Goal: Task Accomplishment & Management: Complete application form

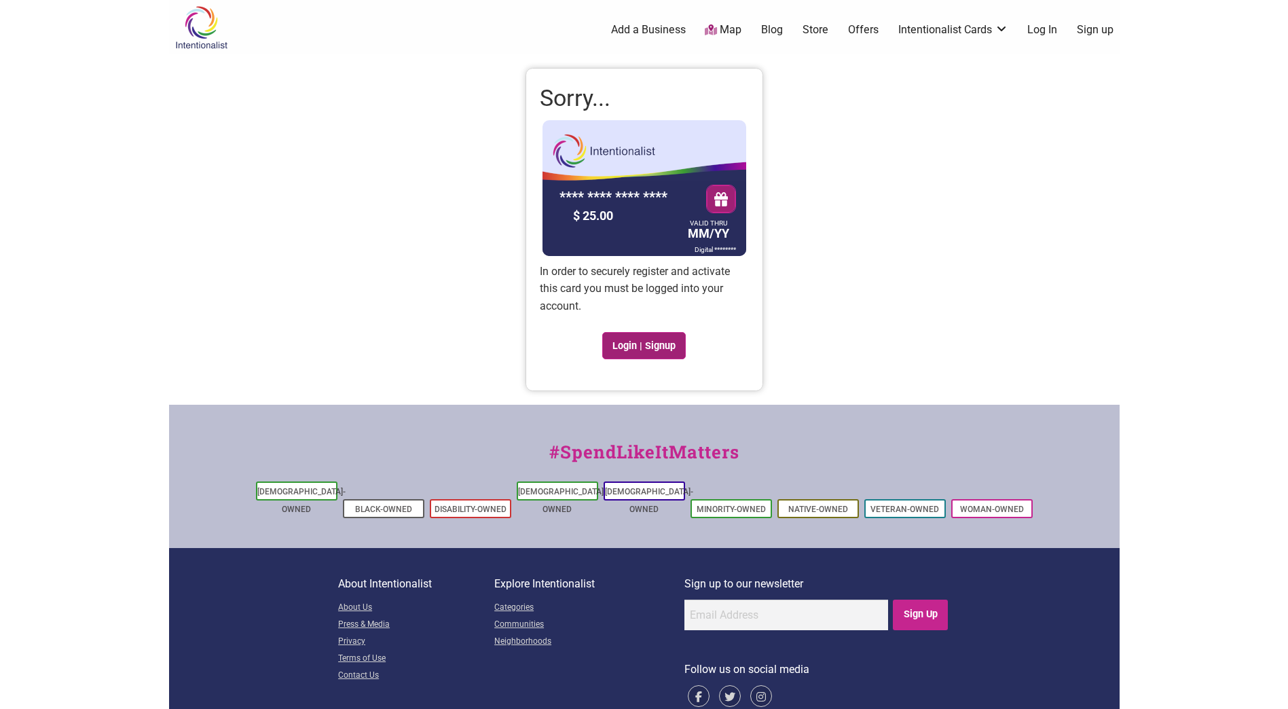
click at [630, 346] on link "Login | Signup" at bounding box center [644, 345] width 84 height 27
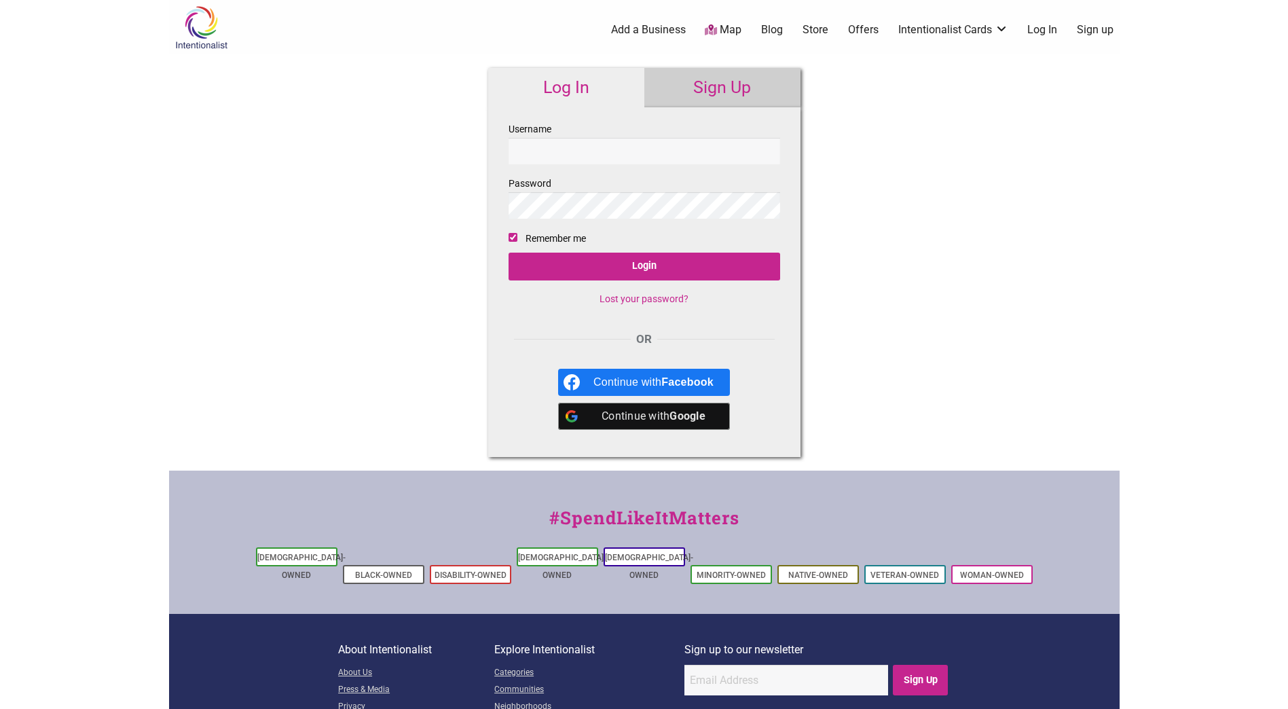
click at [560, 153] on input "Username" at bounding box center [645, 151] width 272 height 26
type input "[PERSON_NAME][EMAIL_ADDRESS][PERSON_NAME][DOMAIN_NAME]"
click at [648, 270] on input "Login" at bounding box center [645, 267] width 272 height 28
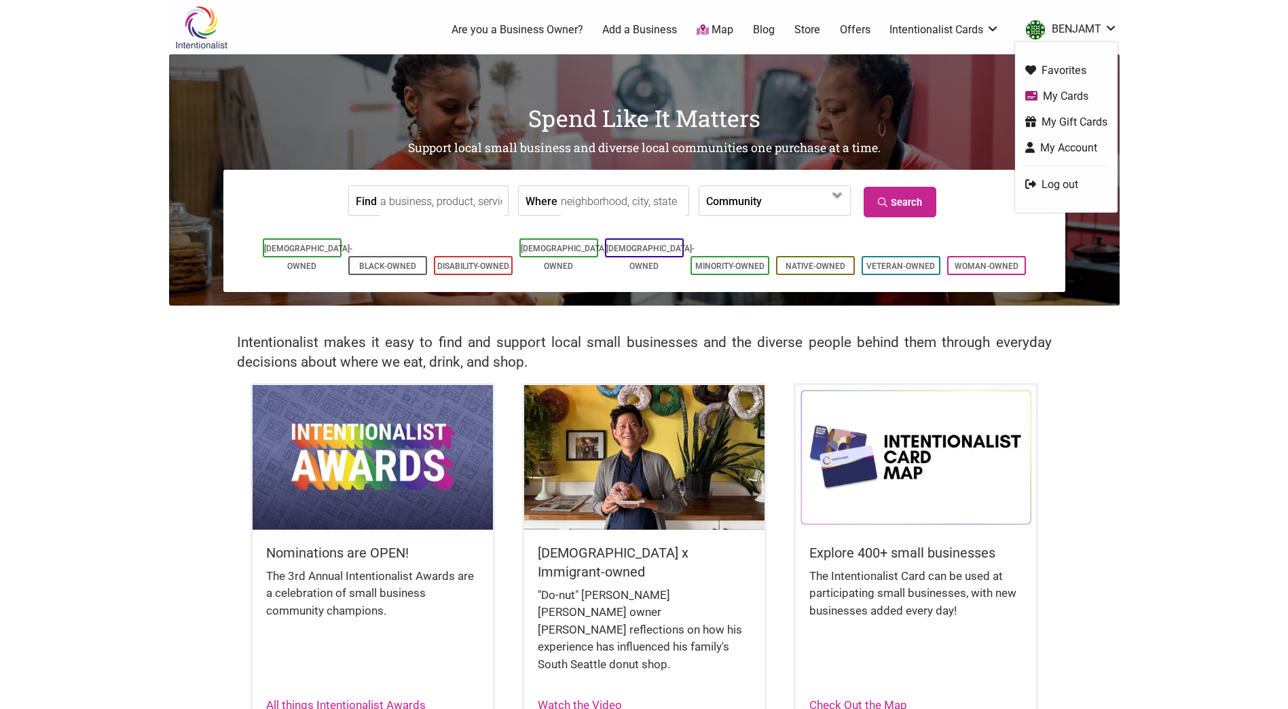
click at [1062, 99] on link "My Cards" at bounding box center [1066, 96] width 82 height 16
click at [1050, 92] on link "My Cards" at bounding box center [1066, 96] width 82 height 16
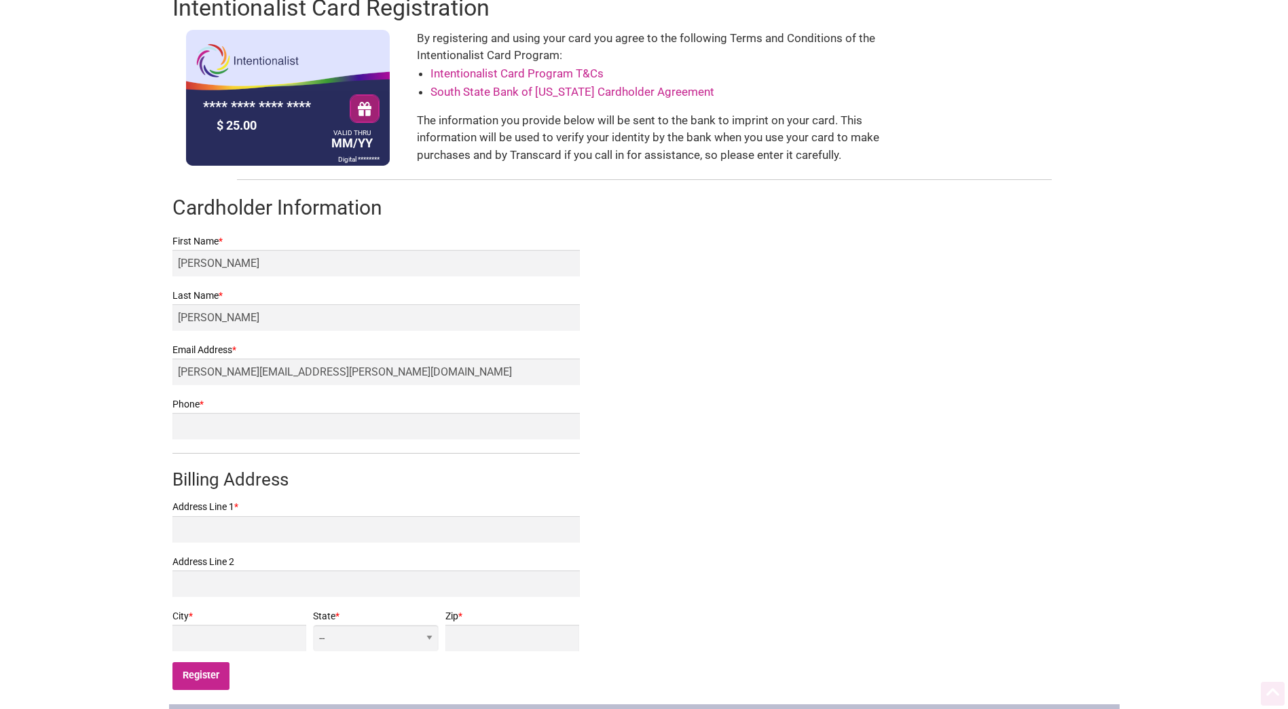
scroll to position [136, 0]
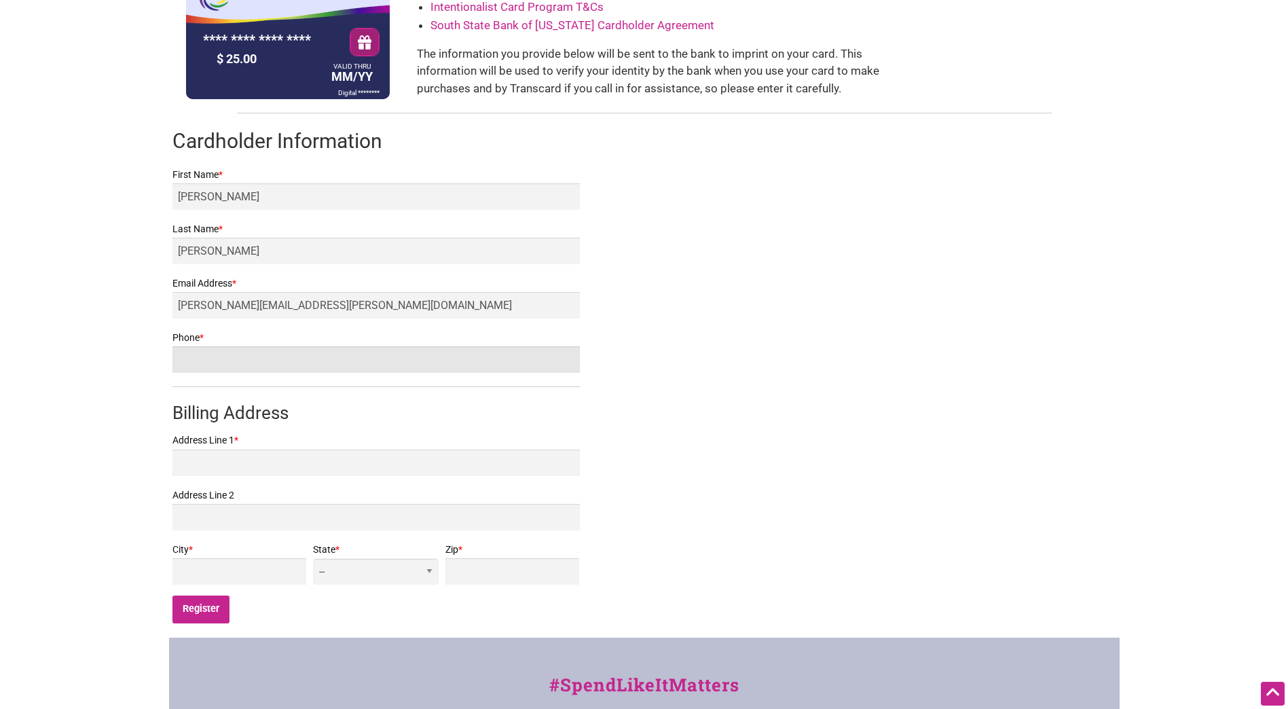
click at [196, 363] on input "Phone *" at bounding box center [375, 359] width 407 height 26
type input "[PHONE_NUMBER]"
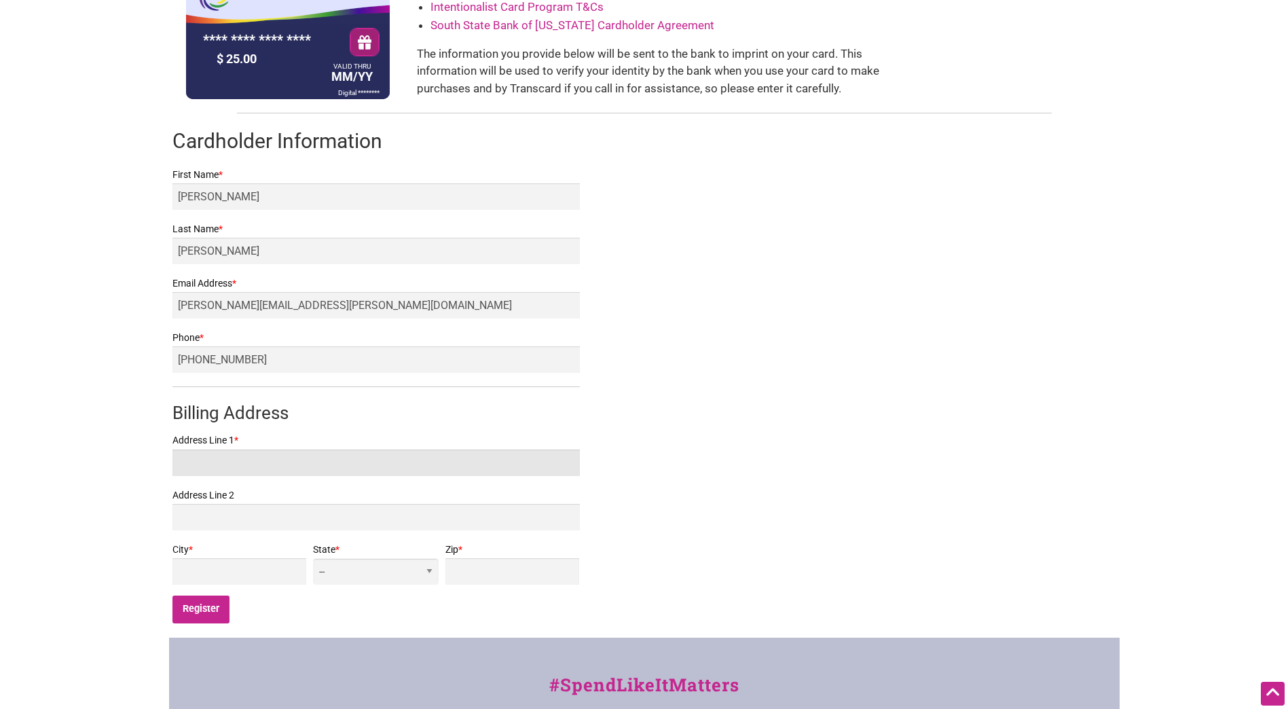
type input "[STREET_ADDRESS]"
type input "Colville"
select select "WA"
type input "99114"
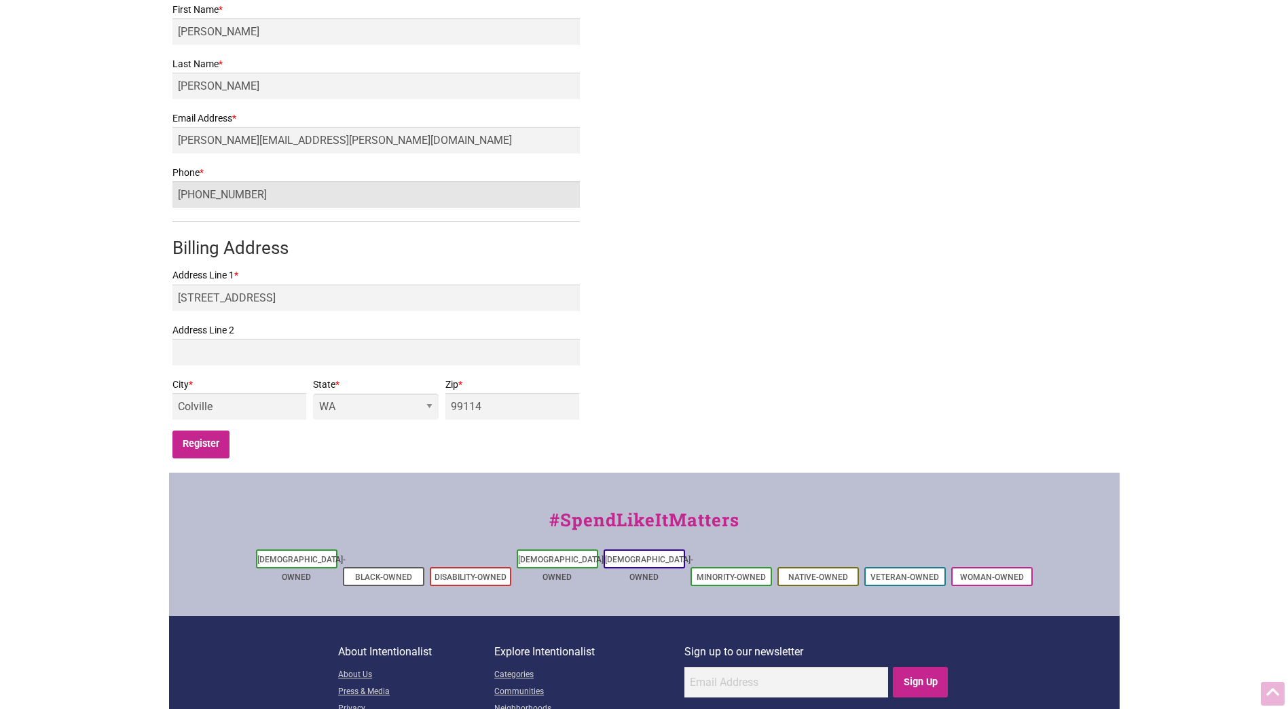
scroll to position [340, 0]
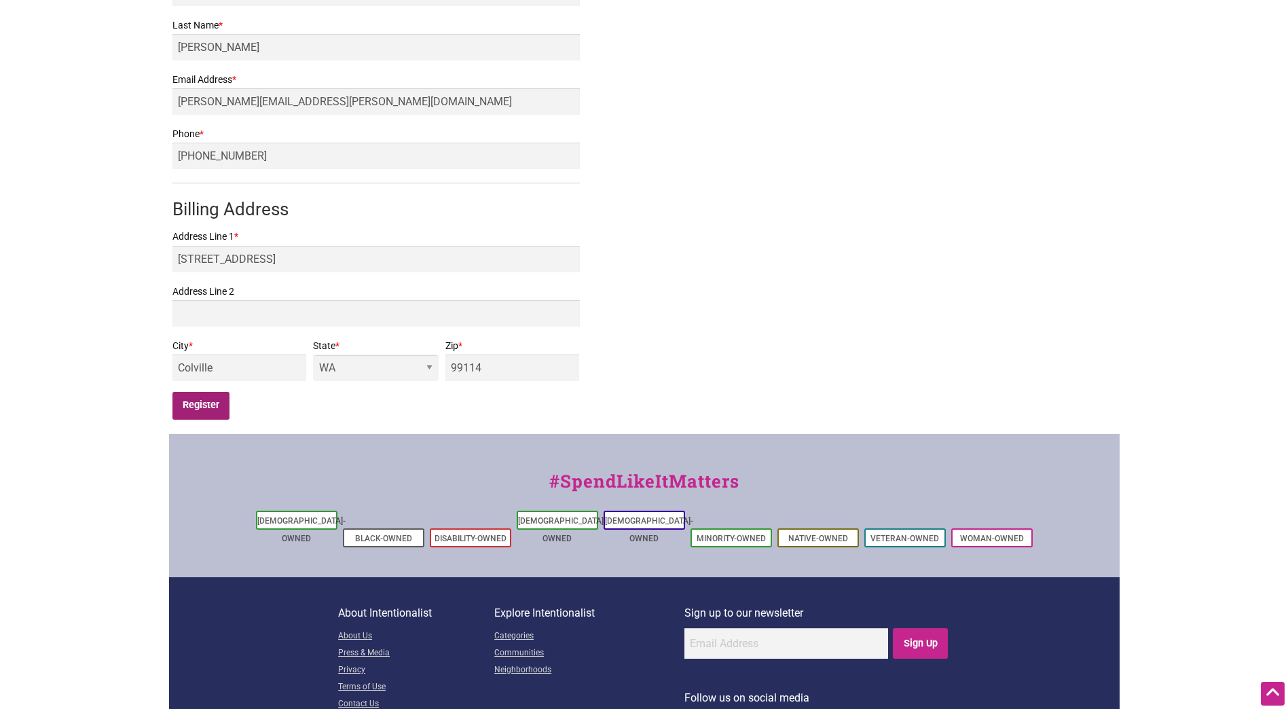
click at [198, 404] on input "Register" at bounding box center [201, 406] width 58 height 28
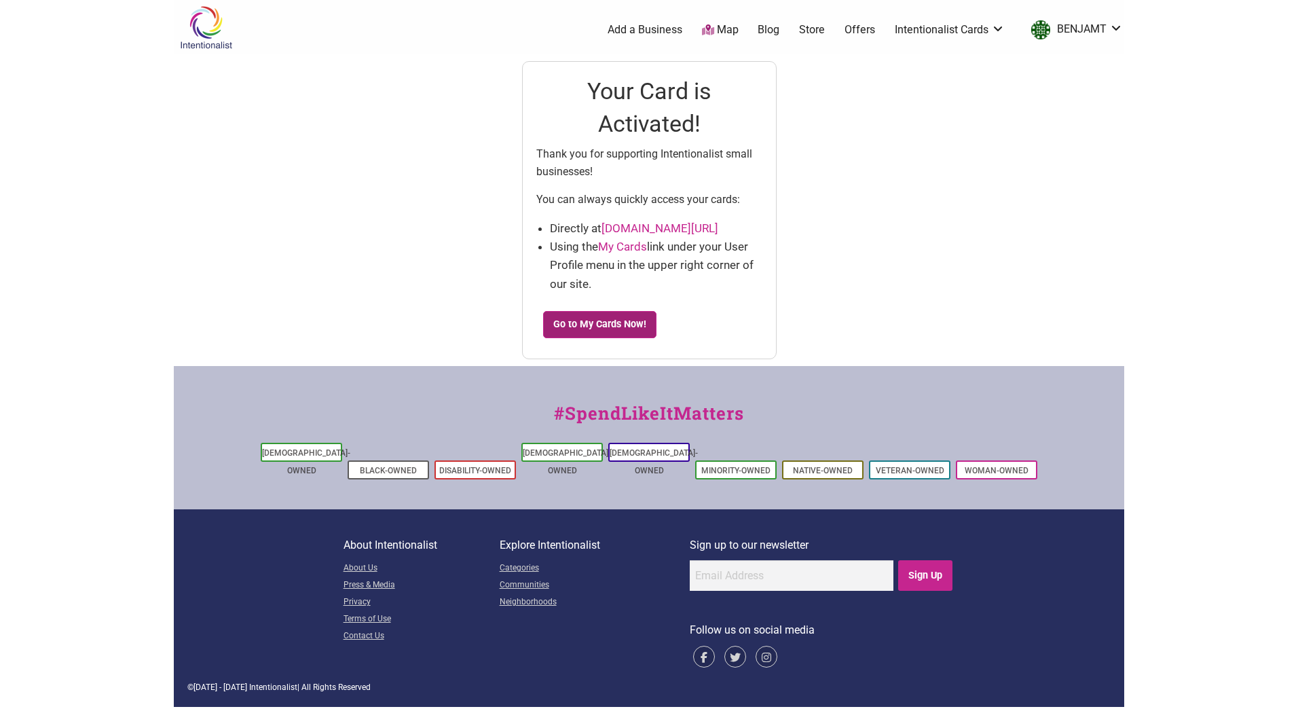
click at [587, 330] on link "Go to My Cards Now!" at bounding box center [600, 324] width 114 height 27
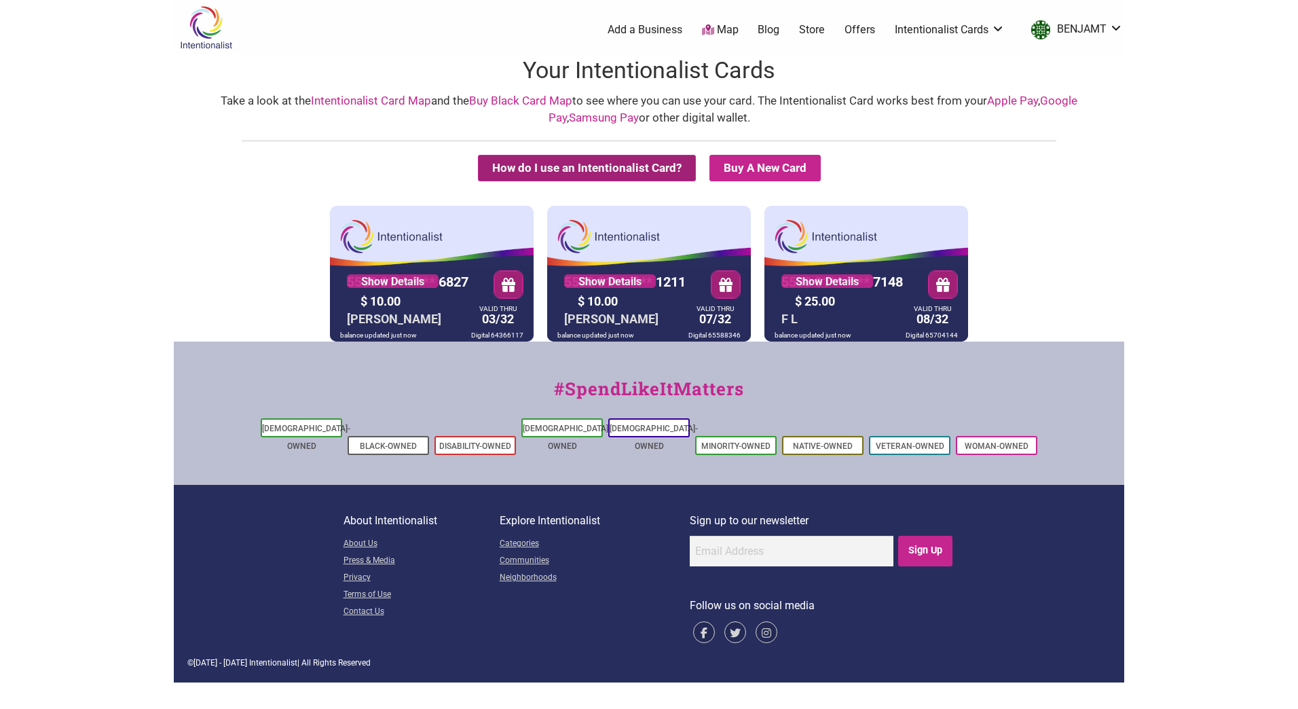
click at [578, 162] on button "How do I use an Intentionalist Card?" at bounding box center [587, 168] width 218 height 26
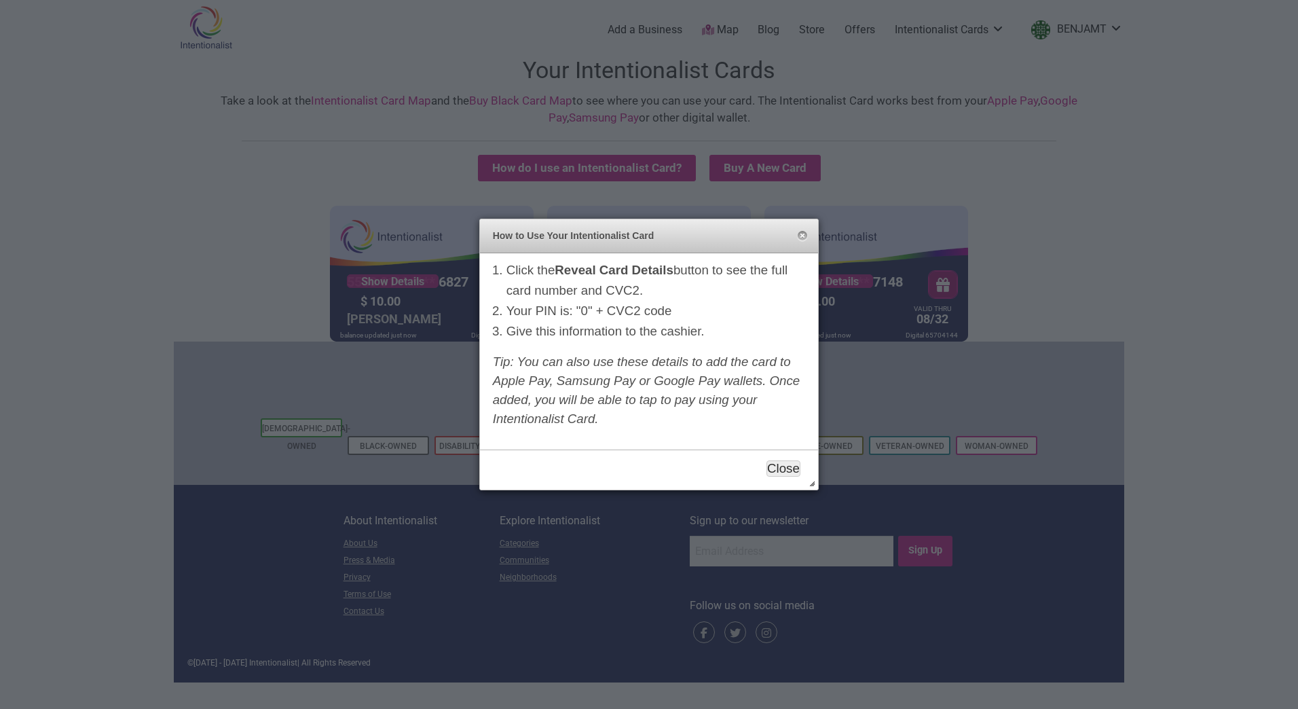
click at [785, 468] on button "Close" at bounding box center [784, 468] width 34 height 16
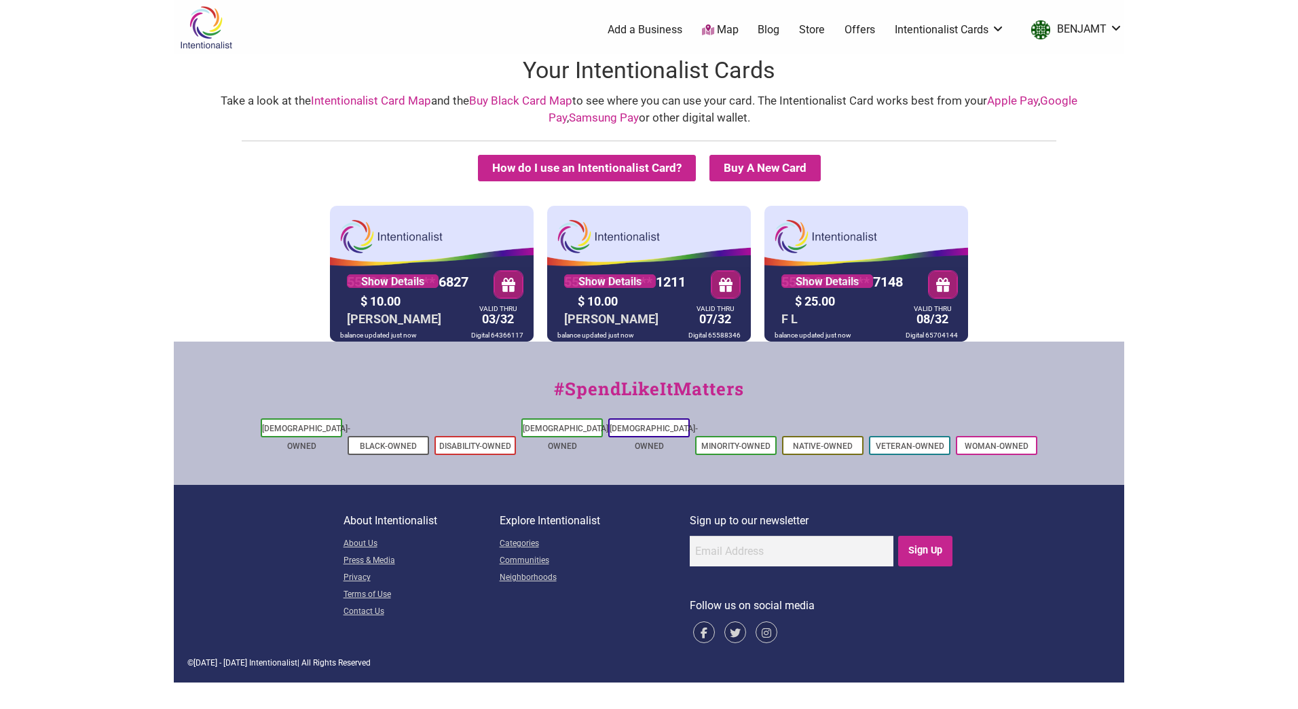
click at [814, 29] on link "Store" at bounding box center [812, 29] width 26 height 15
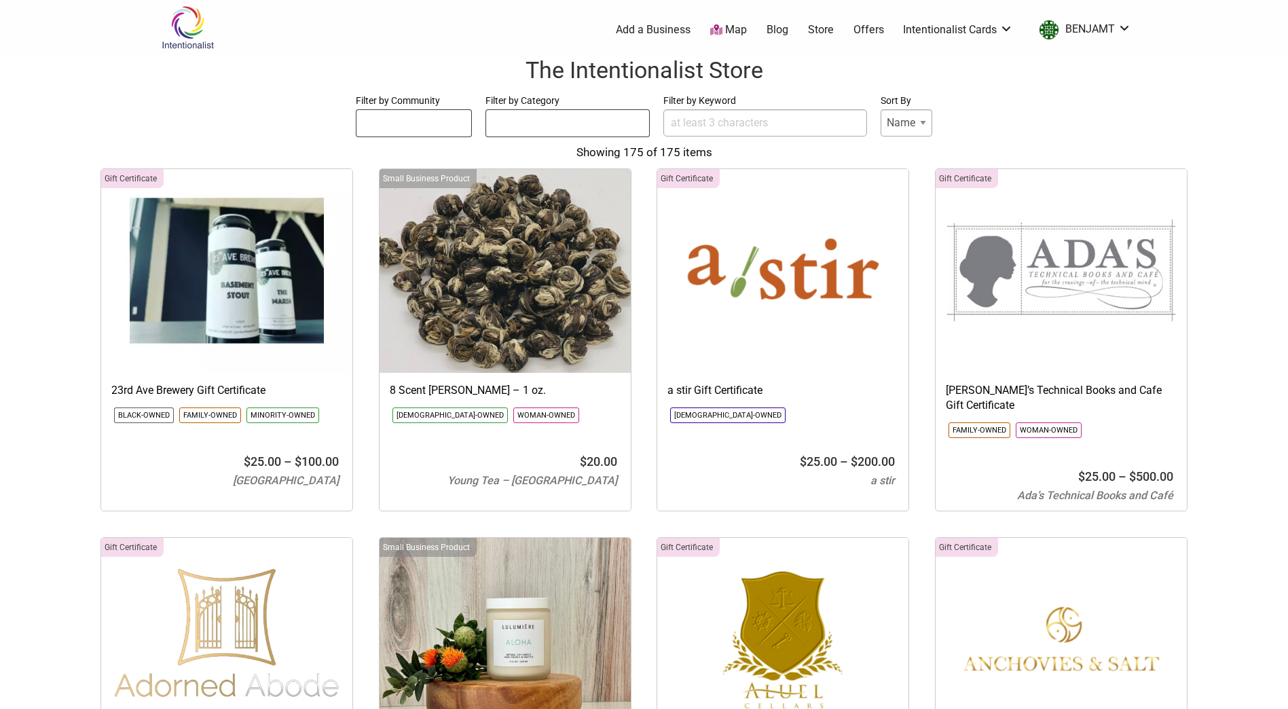
select select
